Goal: Information Seeking & Learning: Check status

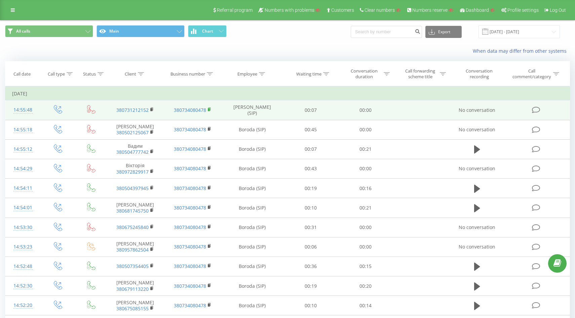
click at [208, 110] on rect at bounding box center [209, 109] width 2 height 3
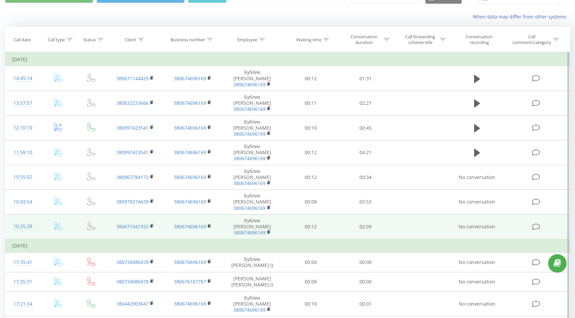
scroll to position [48, 0]
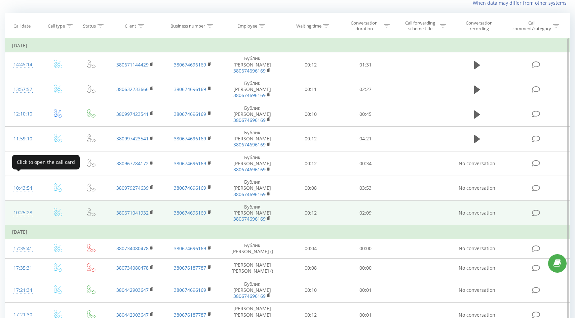
click at [20, 206] on div "10:25:28" at bounding box center [23, 212] width 22 height 13
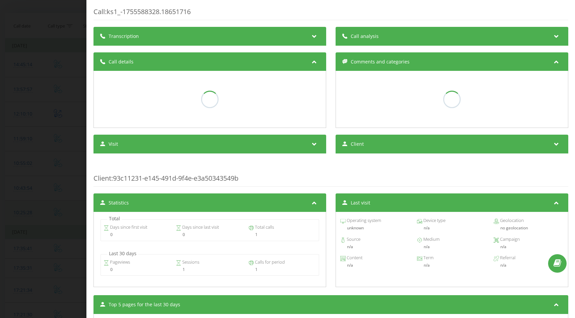
click at [20, 179] on div "Call : ks1_-1755588328.18651716 Transcription Call analysis Call details Commen…" at bounding box center [287, 159] width 575 height 318
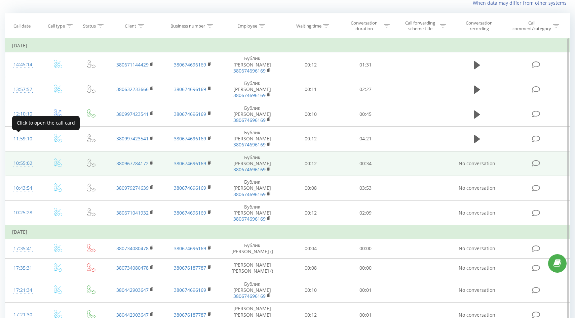
click at [20, 157] on div "10:55:02" at bounding box center [23, 163] width 22 height 13
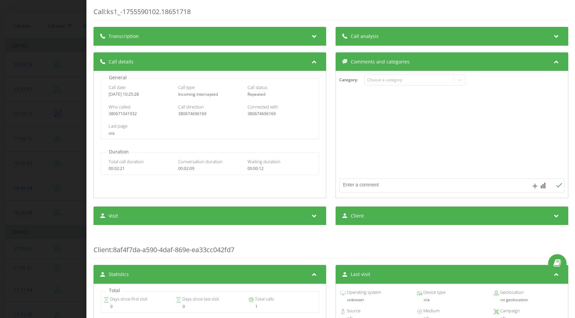
click at [23, 138] on div "Call : ks1_-1755590102.18651718 Transcription For AI analysis of future calls, …" at bounding box center [287, 159] width 575 height 318
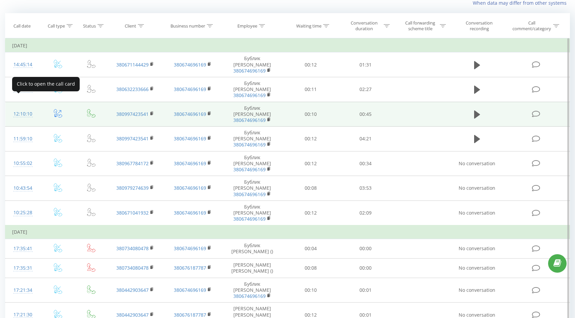
click at [21, 108] on div "12:10:10" at bounding box center [23, 114] width 22 height 13
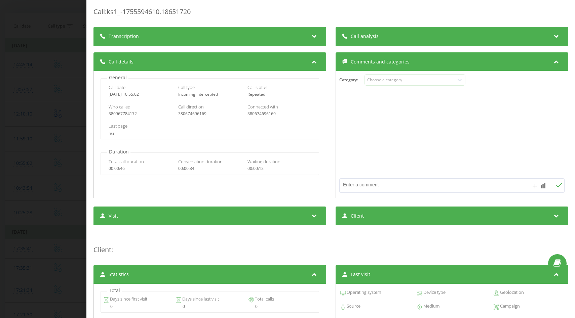
click at [25, 102] on div "Call : ks1_-1755594610.18651720 Transcription For AI analysis of future calls, …" at bounding box center [287, 159] width 575 height 318
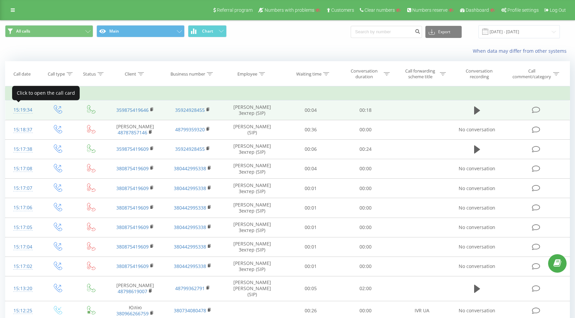
click at [15, 112] on div "15:19:34" at bounding box center [23, 110] width 22 height 13
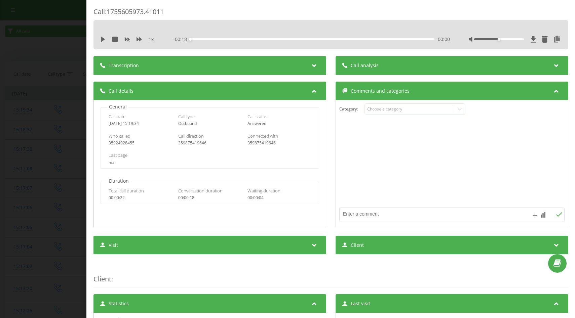
click at [15, 113] on div "Call : 1755605973.41011 1 x - 00:18 00:00 00:00 Transcription For AI analysis o…" at bounding box center [287, 159] width 575 height 318
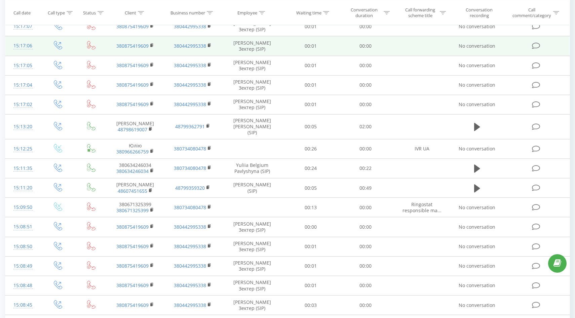
scroll to position [166, 0]
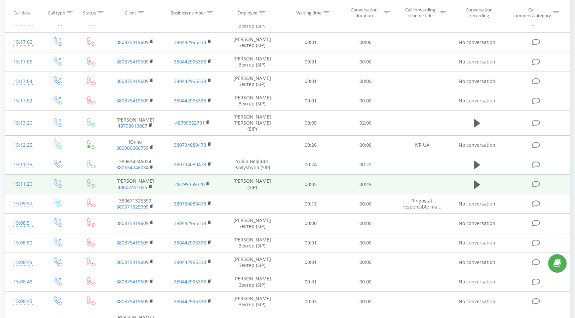
click at [27, 179] on div "15:11:20" at bounding box center [23, 184] width 22 height 13
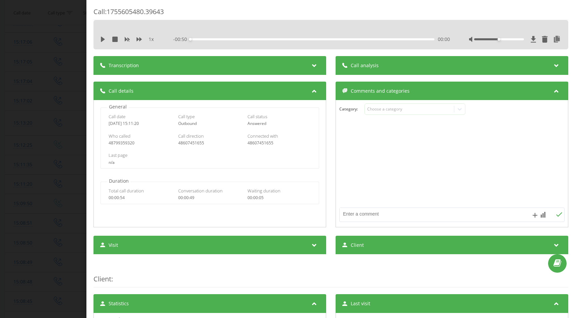
click at [28, 184] on div "Call : 1755605480.39643 1 x - 00:50 00:00 00:00 Transcription For AI analysis o…" at bounding box center [287, 159] width 575 height 318
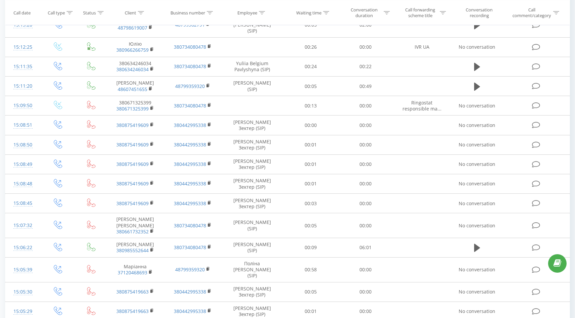
scroll to position [296, 0]
